Goal: Information Seeking & Learning: Learn about a topic

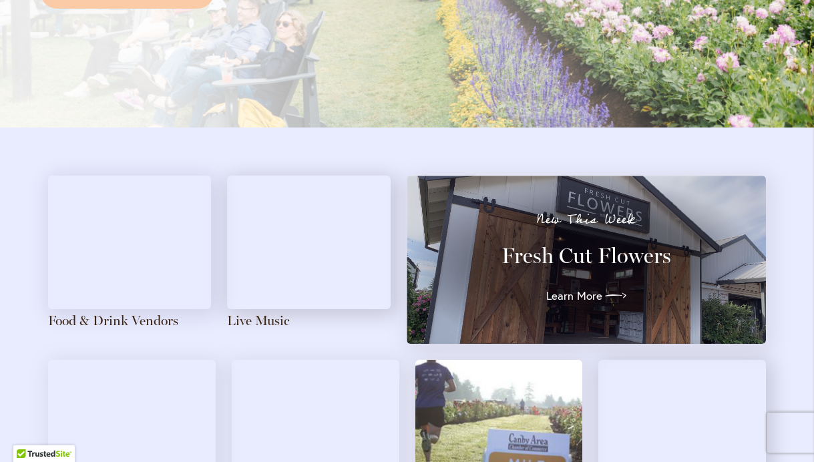
scroll to position [1165, 0]
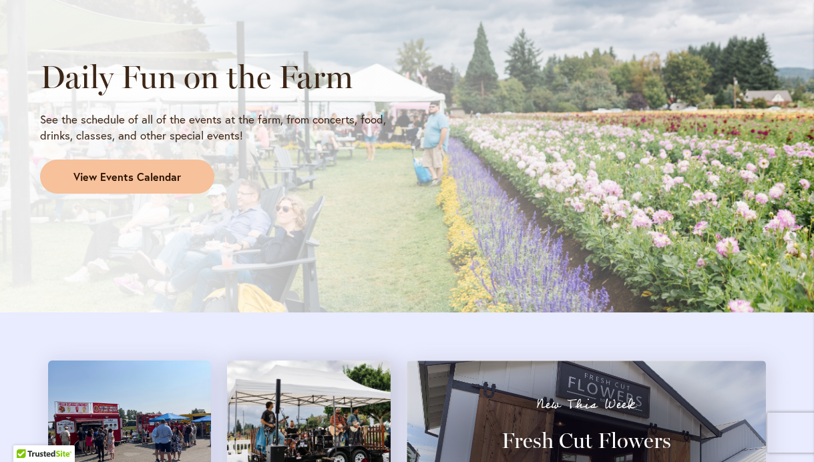
click at [137, 178] on span "View Events Calendar" at bounding box center [126, 177] width 107 height 15
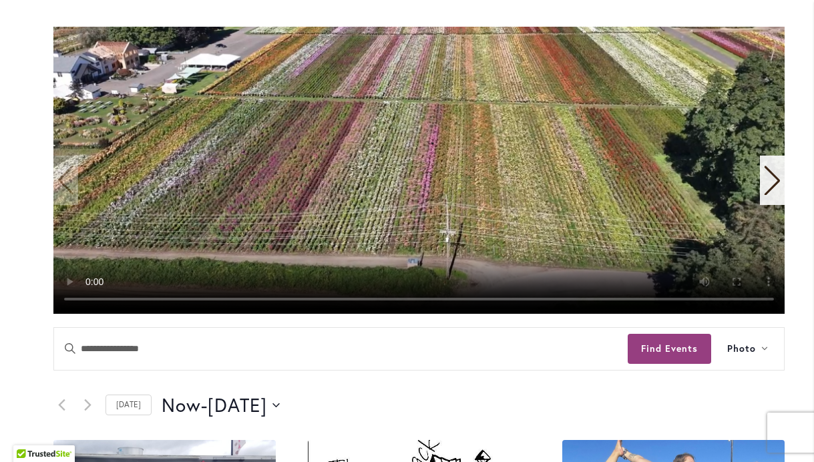
scroll to position [286, 0]
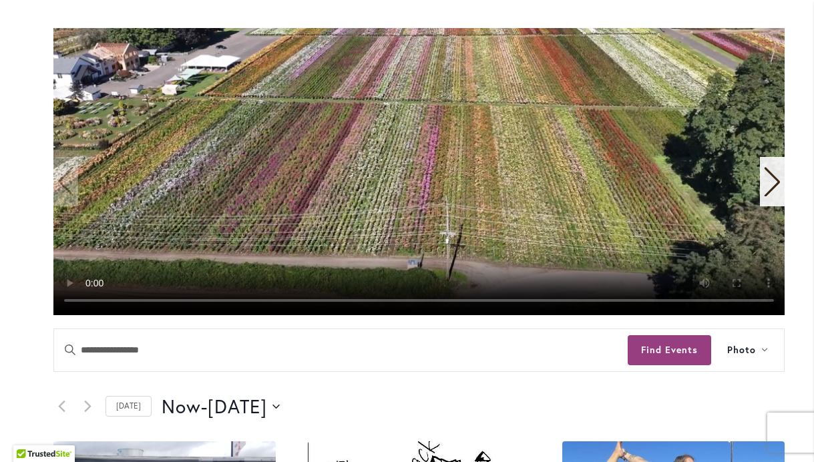
click at [766, 183] on icon "Next slide" at bounding box center [772, 181] width 18 height 29
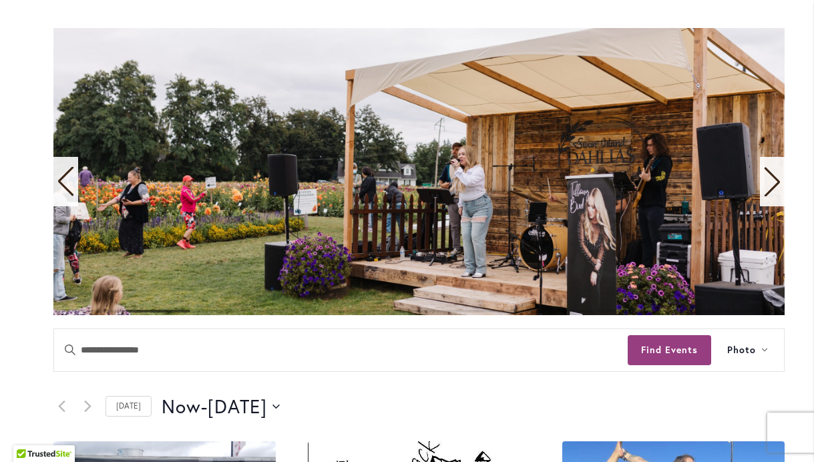
click at [766, 183] on icon "Next slide" at bounding box center [772, 181] width 18 height 29
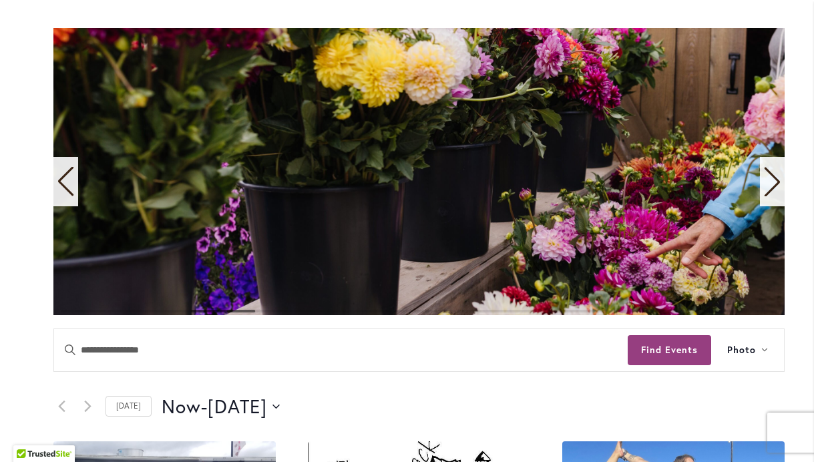
click at [766, 183] on icon "Next slide" at bounding box center [772, 181] width 18 height 29
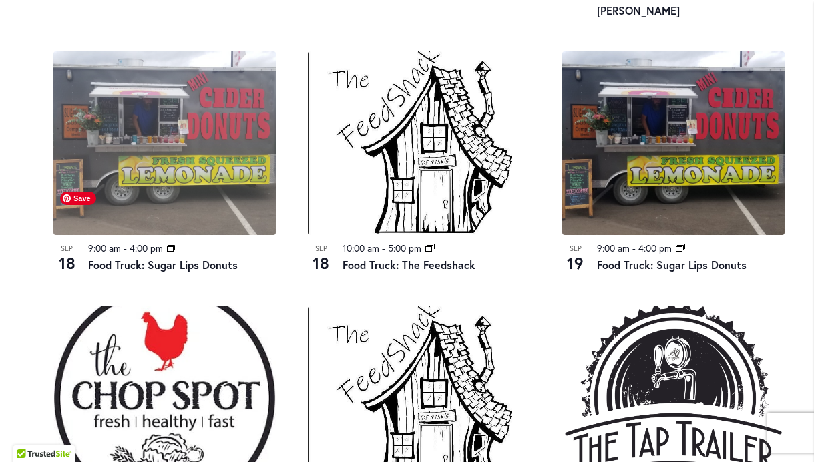
scroll to position [946, 0]
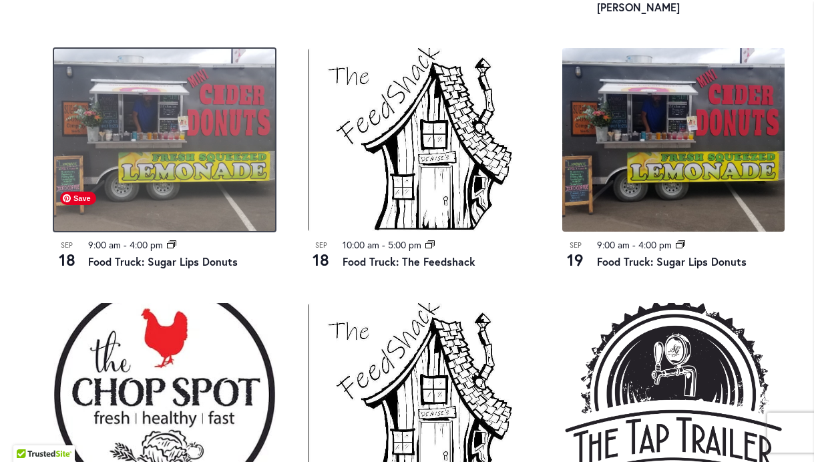
click at [99, 131] on img at bounding box center [164, 140] width 222 height 184
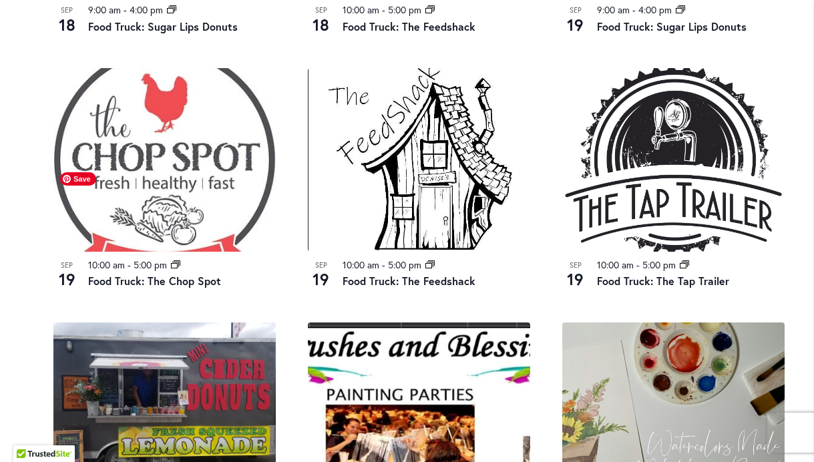
scroll to position [1187, 0]
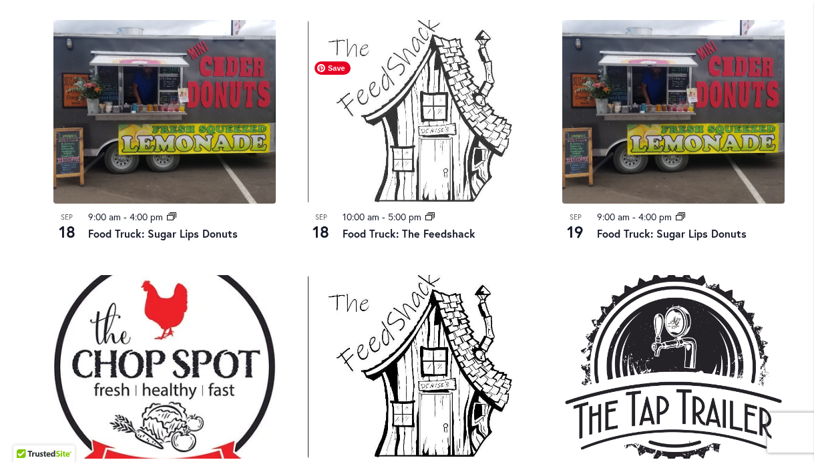
scroll to position [980, 0]
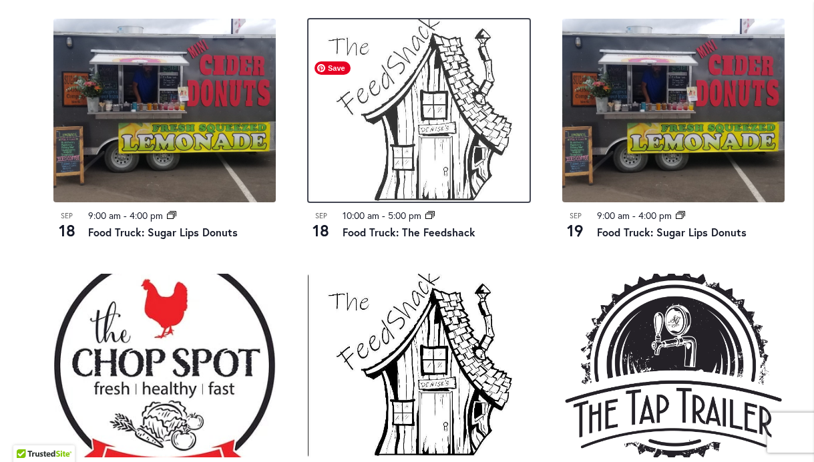
click at [427, 117] on img at bounding box center [419, 111] width 222 height 184
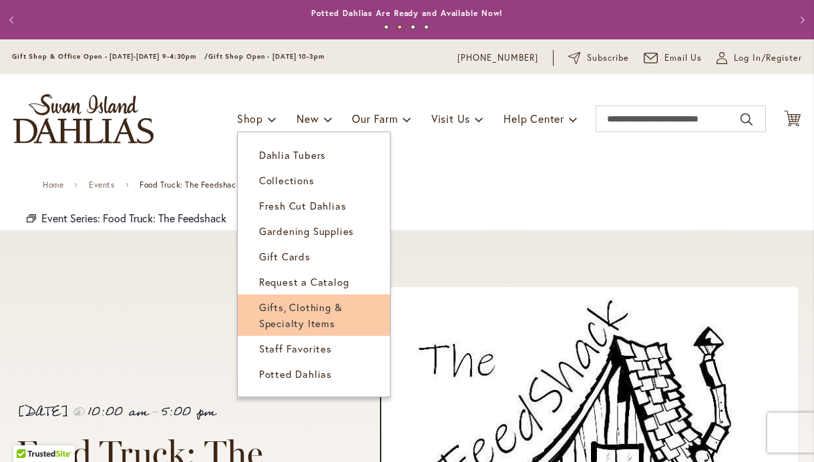
click at [305, 313] on link "Gifts, Clothing & Specialty Items" at bounding box center [314, 314] width 152 height 41
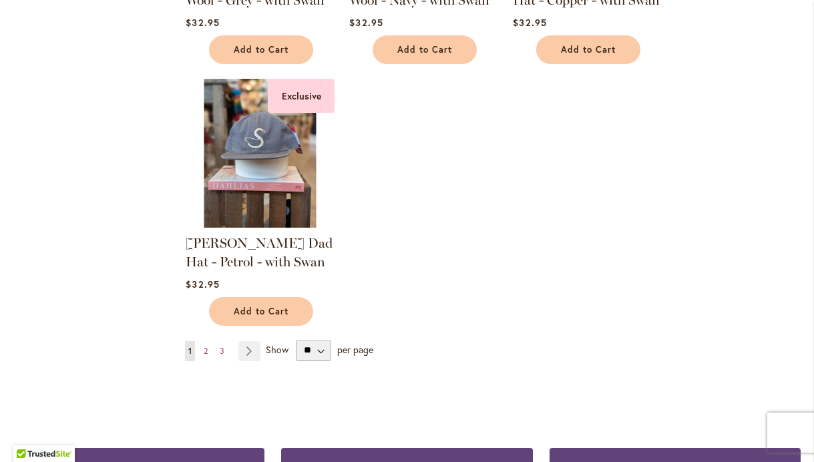
scroll to position [1577, 0]
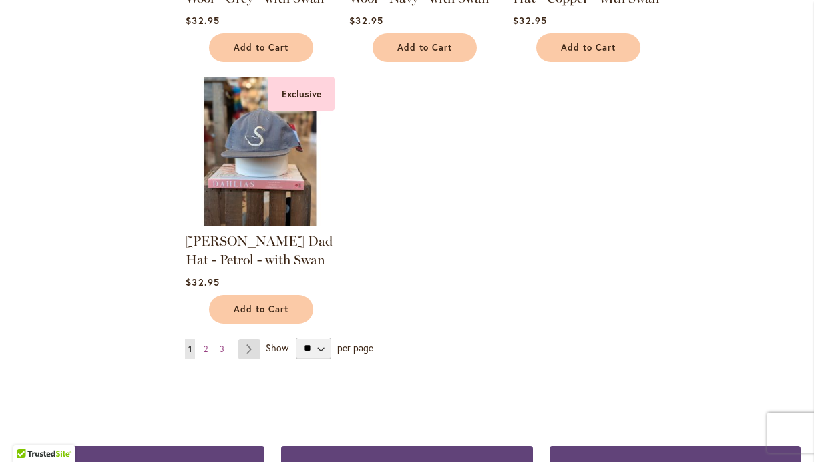
click at [245, 349] on link "Page Next" at bounding box center [249, 349] width 22 height 20
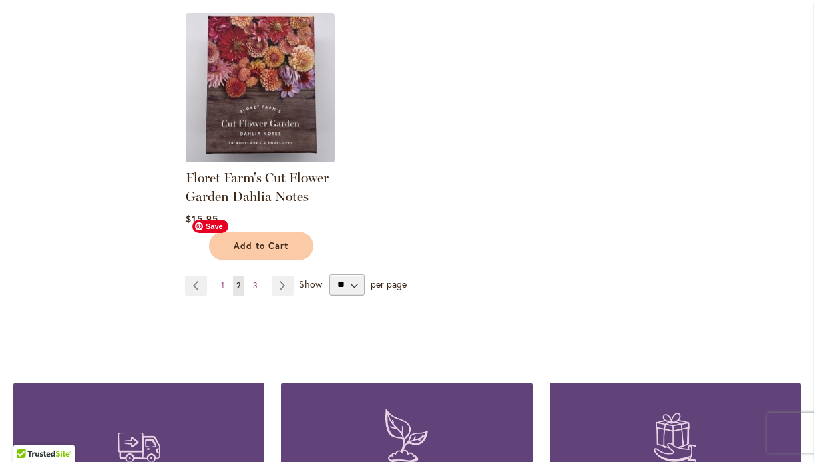
scroll to position [1586, 0]
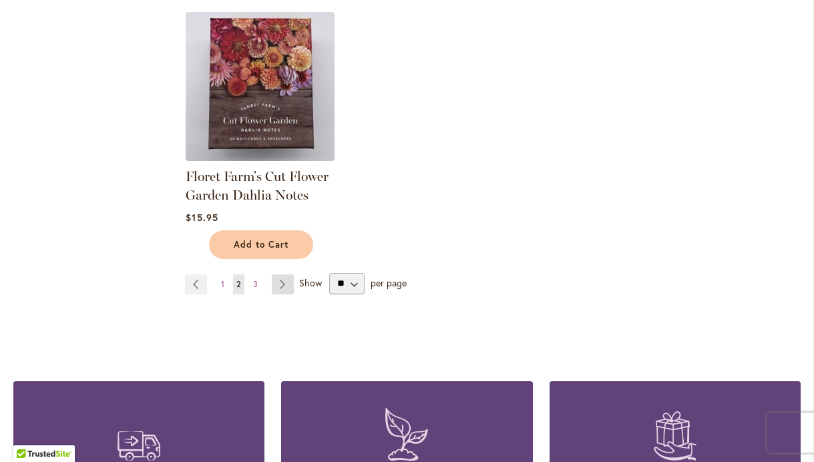
click at [284, 285] on link "Page Next" at bounding box center [283, 284] width 22 height 20
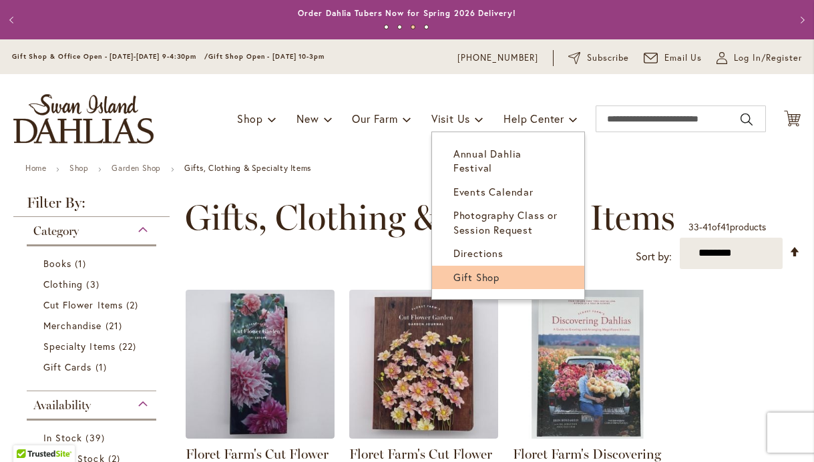
click at [493, 270] on span "Gift Shop" at bounding box center [476, 276] width 46 height 13
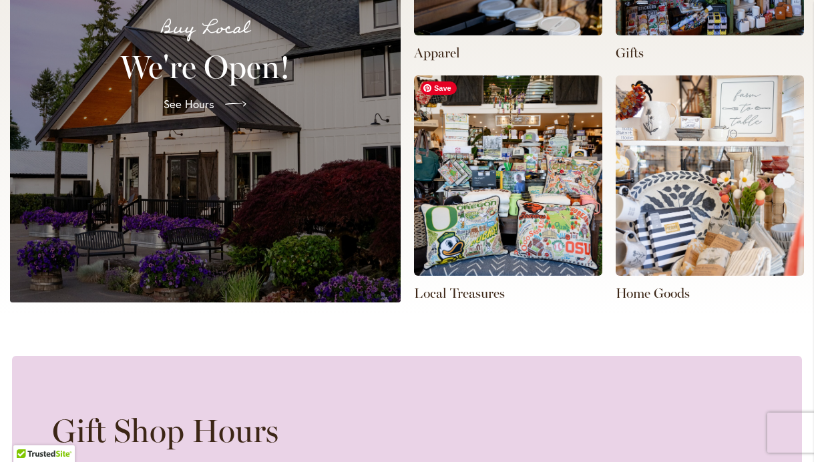
scroll to position [0, 537]
click at [542, 195] on img at bounding box center [508, 175] width 188 height 200
click at [742, 181] on img at bounding box center [709, 175] width 188 height 200
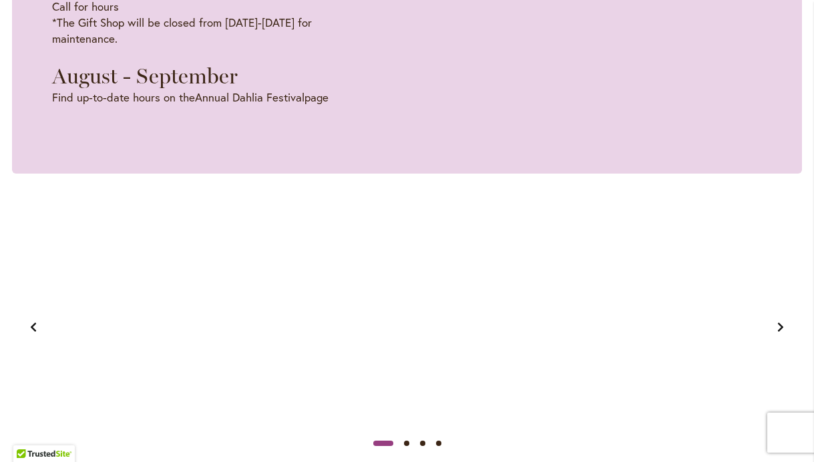
scroll to position [0, 0]
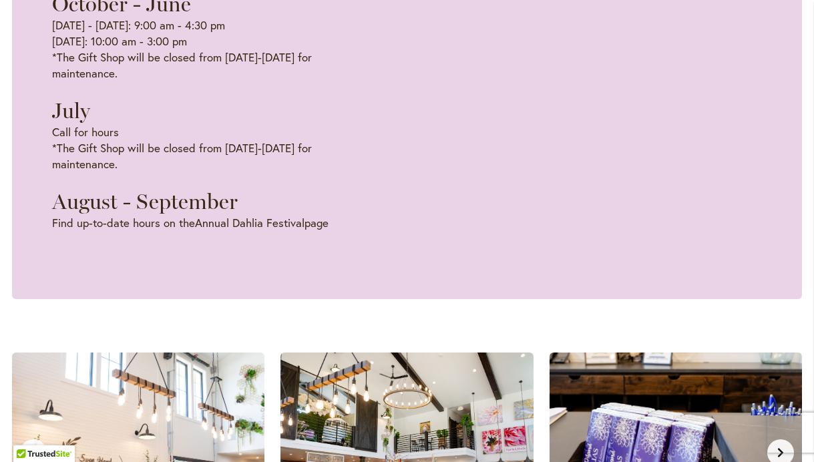
click at [333, 83] on div "Gift Shop Hours October - June [DATE] - [DATE]: 9:00 am - 4:30 pm [DATE]: 10:00…" at bounding box center [213, 84] width 323 height 294
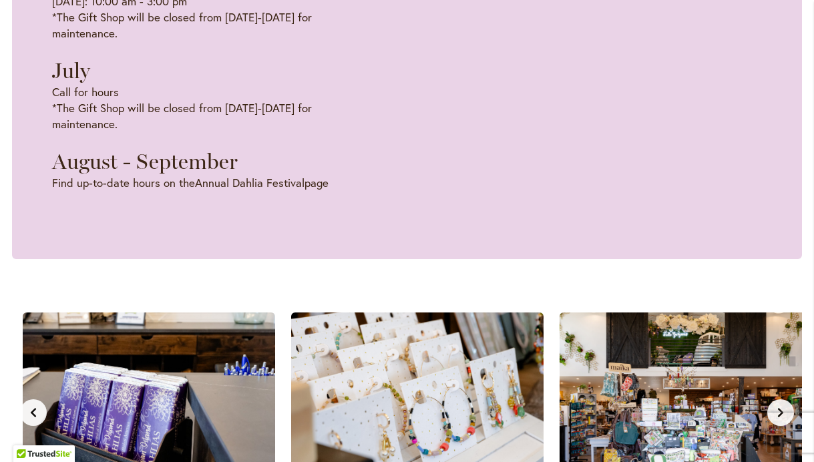
scroll to position [0, 537]
